Goal: Task Accomplishment & Management: Use online tool/utility

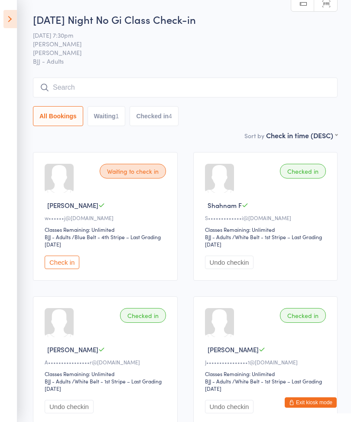
click at [8, 23] on icon at bounding box center [9, 19] width 13 height 18
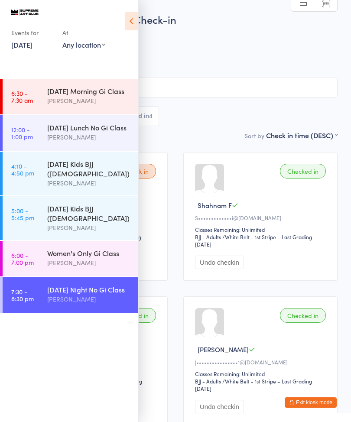
click at [21, 49] on link "[DATE]" at bounding box center [21, 45] width 21 height 10
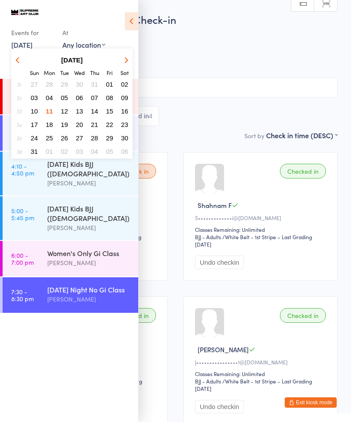
click at [60, 115] on button "12" at bounding box center [64, 111] width 13 height 12
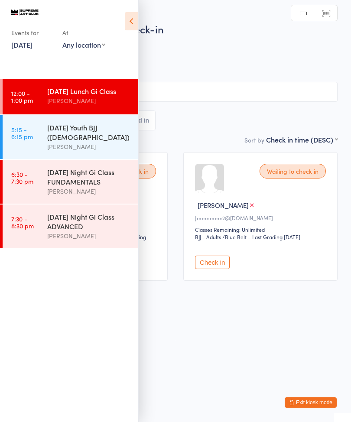
click at [134, 21] on icon at bounding box center [131, 21] width 13 height 18
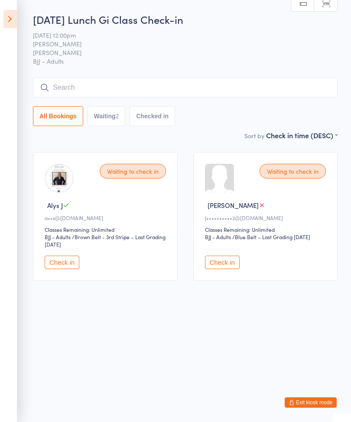
click at [99, 86] on input "search" at bounding box center [185, 88] width 305 height 20
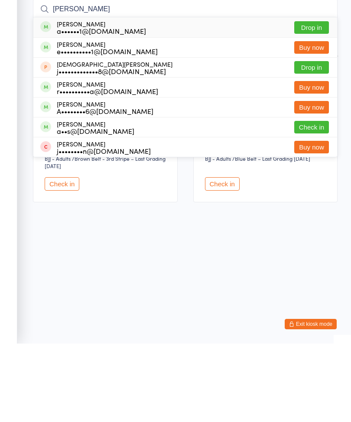
type input "[PERSON_NAME]"
click at [306, 100] on button "Drop in" at bounding box center [311, 106] width 35 height 13
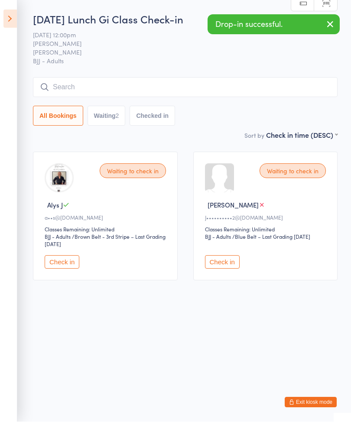
scroll to position [0, 0]
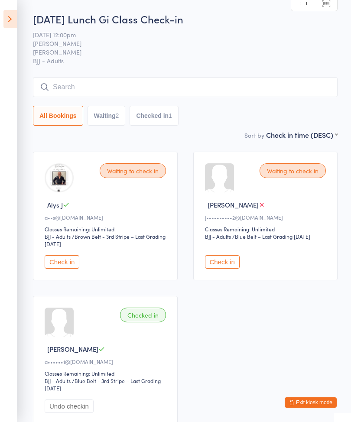
click at [216, 262] on button "Check in" at bounding box center [222, 261] width 35 height 13
click at [72, 265] on button "Check in" at bounding box center [62, 261] width 35 height 13
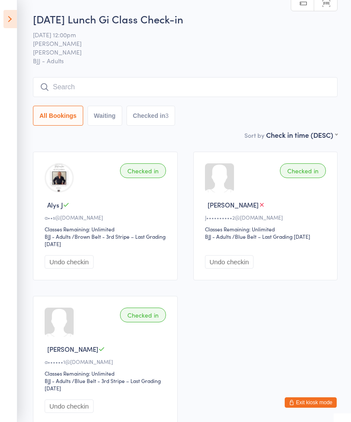
click at [159, 84] on input "search" at bounding box center [185, 87] width 305 height 20
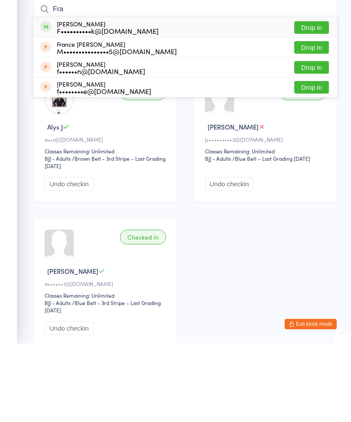
type input "Fra"
click at [317, 100] on button "Drop in" at bounding box center [311, 106] width 35 height 13
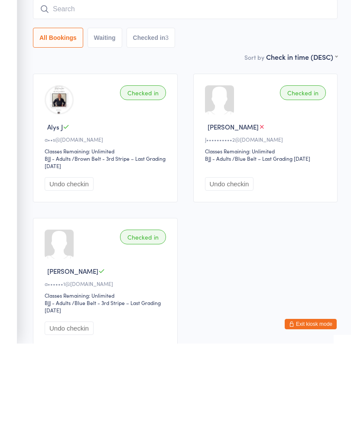
scroll to position [79, 0]
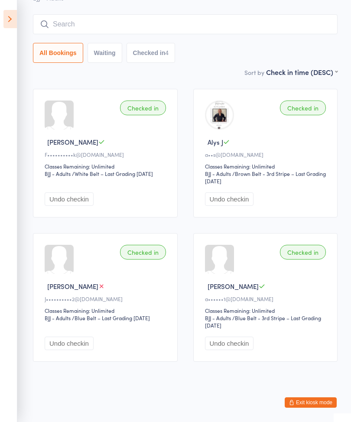
click at [89, 17] on input "search" at bounding box center [185, 24] width 305 height 20
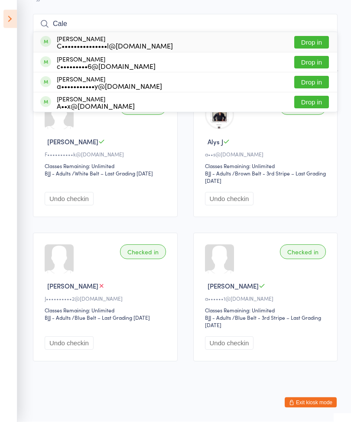
type input "Cale"
click at [314, 36] on button "Drop in" at bounding box center [311, 42] width 35 height 13
